Goal: Information Seeking & Learning: Find specific page/section

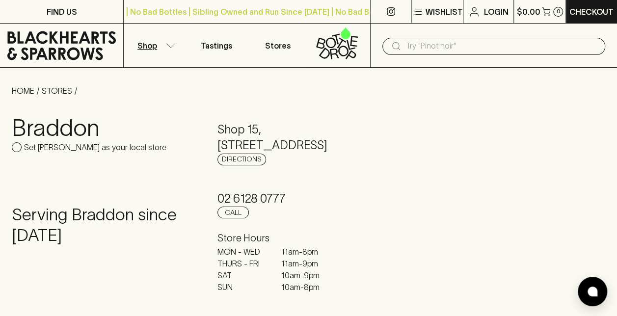
click at [151, 43] on p "Shop" at bounding box center [147, 46] width 20 height 12
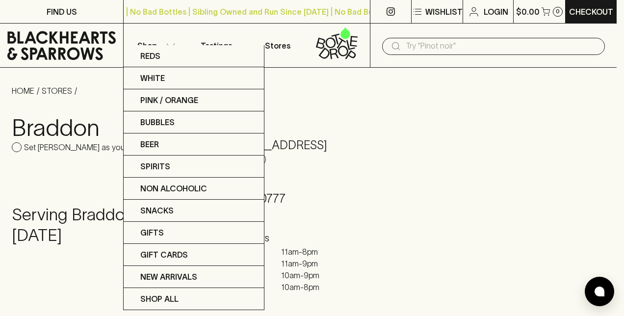
click at [339, 48] on div at bounding box center [312, 158] width 624 height 316
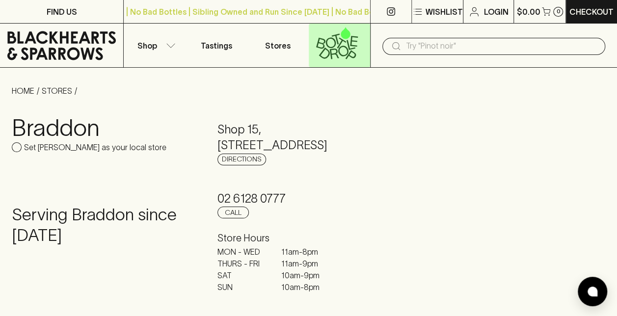
click at [331, 43] on icon at bounding box center [337, 43] width 49 height 32
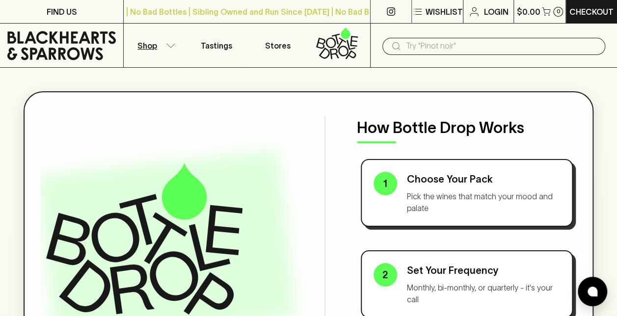
click at [166, 45] on icon "button" at bounding box center [171, 45] width 10 height 5
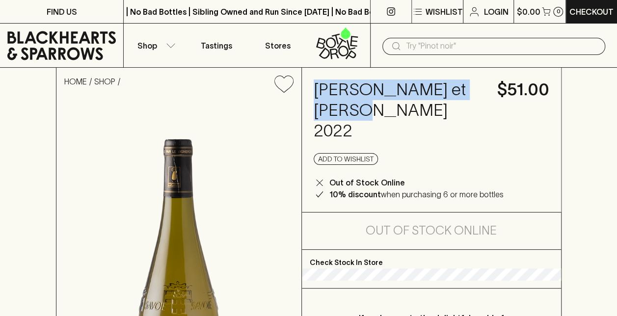
drag, startPoint x: 317, startPoint y: 89, endPoint x: 376, endPoint y: 109, distance: 62.9
click at [376, 109] on h4 "[PERSON_NAME] et [PERSON_NAME] 2022" at bounding box center [400, 111] width 172 height 62
copy h4 "[PERSON_NAME] et [PERSON_NAME]"
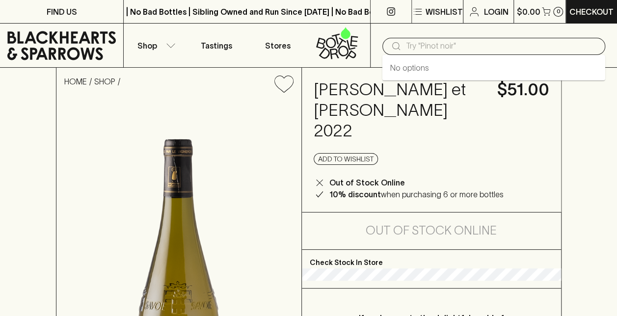
click at [414, 42] on input "text" at bounding box center [501, 46] width 191 height 16
paste input "[PERSON_NAME] et [PERSON_NAME]"
type input "[PERSON_NAME] et [PERSON_NAME]"
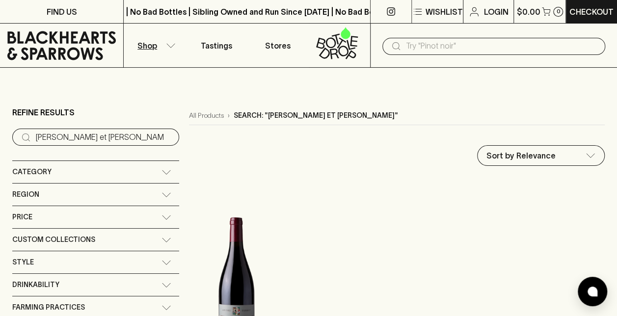
click at [434, 47] on input "text" at bounding box center [501, 46] width 191 height 16
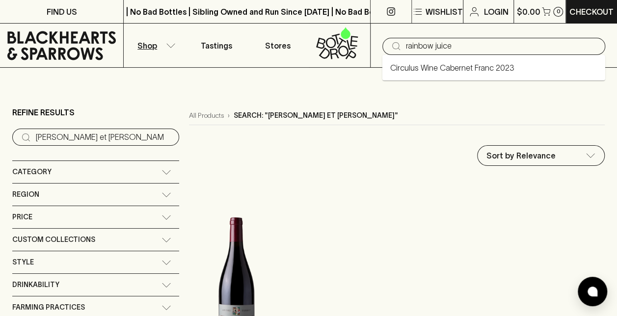
type input "rainbow juice"
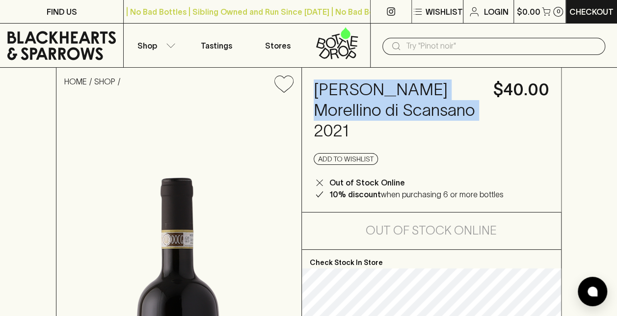
drag, startPoint x: 317, startPoint y: 90, endPoint x: 473, endPoint y: 109, distance: 157.7
click at [473, 109] on h4 "Ghiaccio Forte Morellino di Scansano 2021" at bounding box center [398, 111] width 168 height 62
copy h4 "Ghiaccio Forte Morellino di Scansano"
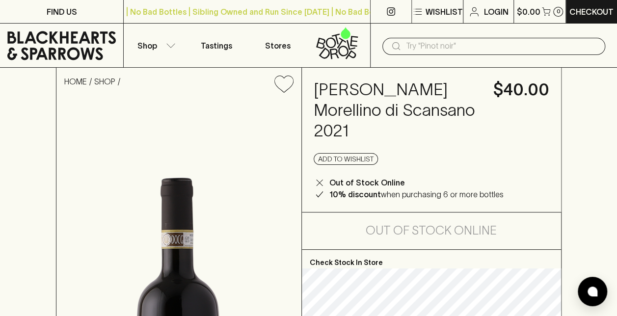
click at [411, 41] on input "text" at bounding box center [501, 46] width 191 height 16
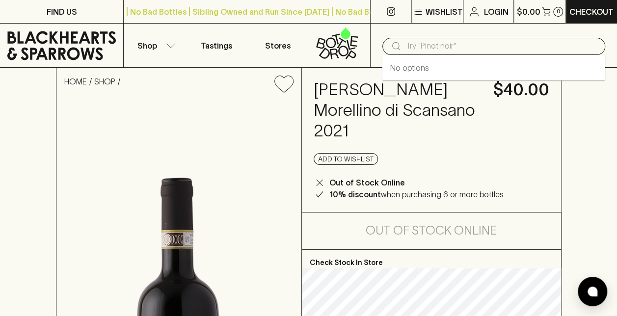
paste input "Ghiaccio Forte Morellino di Scansano"
type input "Ghiaccio Forte Morellino di Scansano"
